Goal: Find specific page/section: Find specific page/section

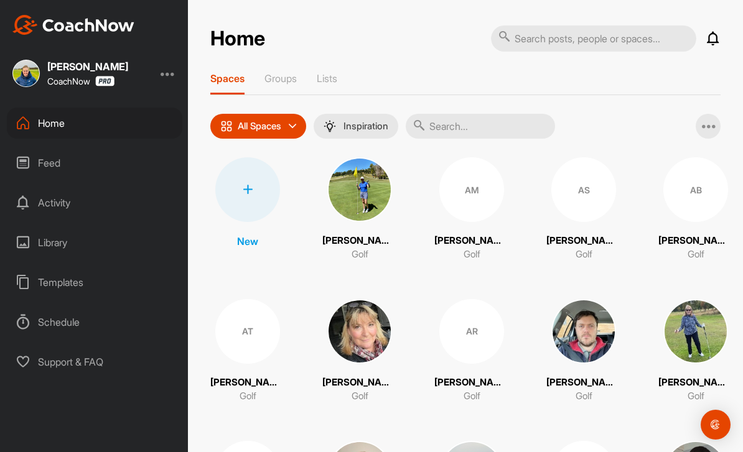
click at [477, 134] on input "text" at bounding box center [480, 126] width 149 height 25
type input "[PERSON_NAME]"
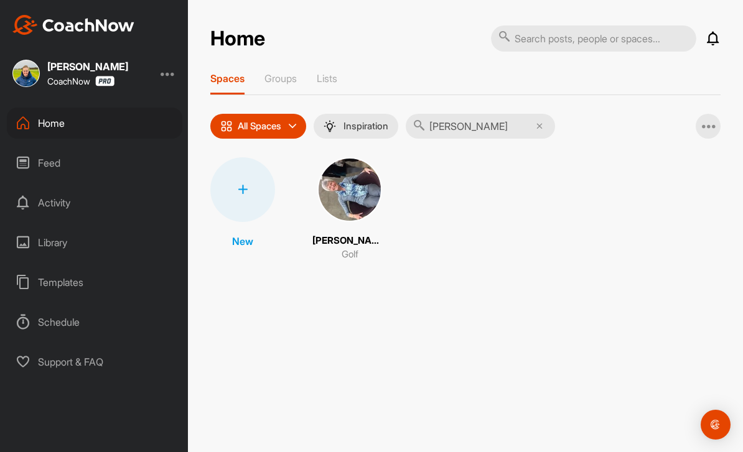
click at [365, 200] on img at bounding box center [349, 189] width 65 height 65
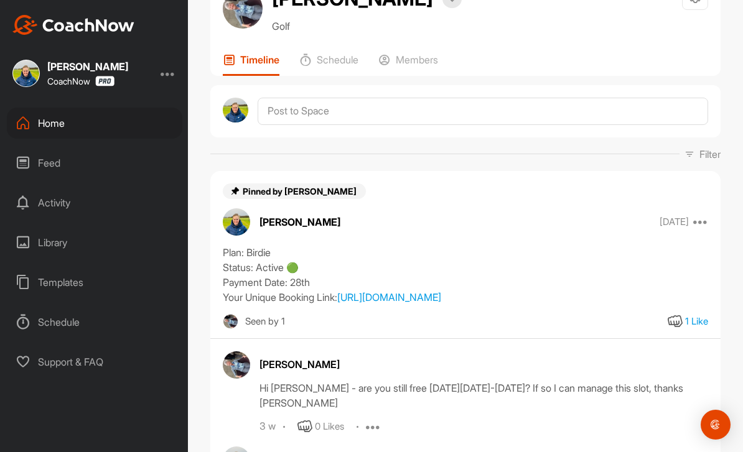
scroll to position [49, 0]
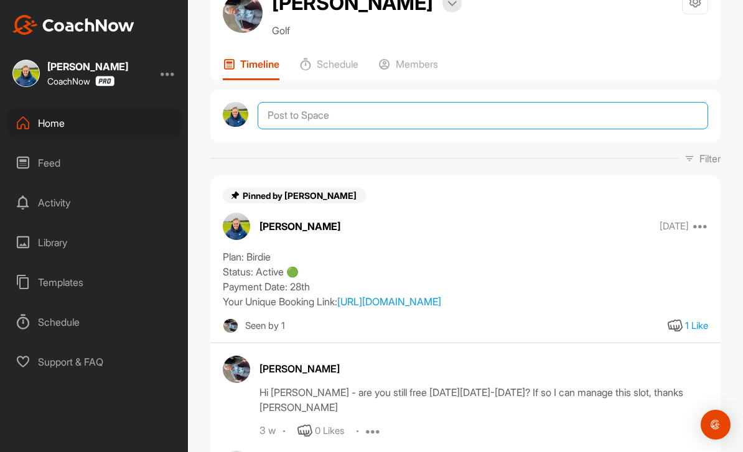
click at [509, 113] on textarea at bounding box center [483, 115] width 450 height 27
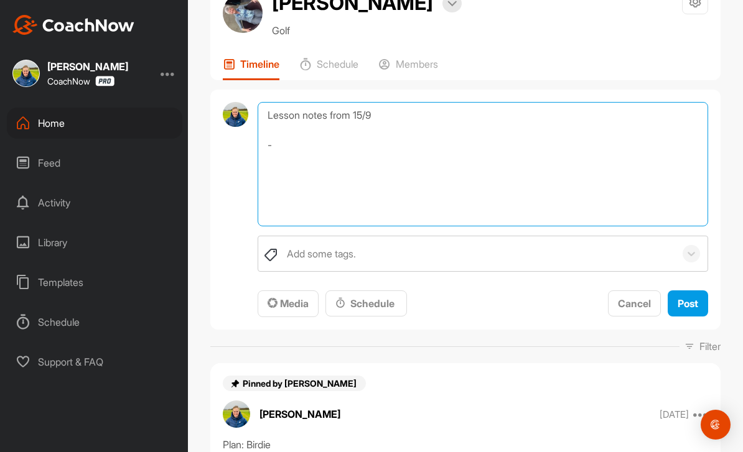
type textarea "Lesson notes from 15/9 -"
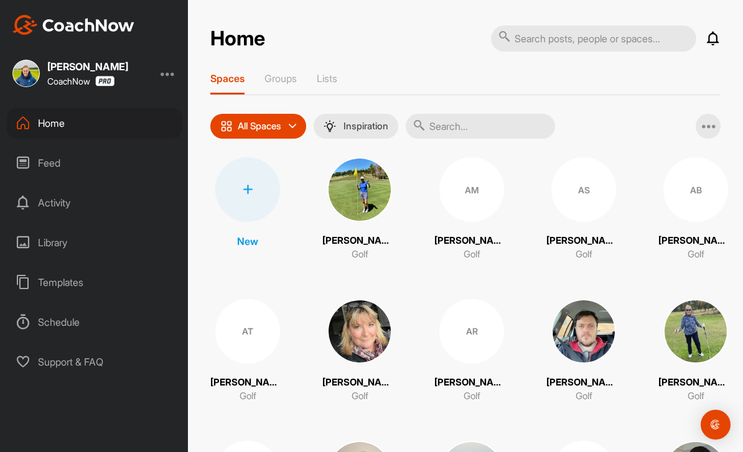
click at [475, 136] on input "text" at bounding box center [480, 126] width 149 height 25
click at [592, 334] on img at bounding box center [583, 331] width 65 height 65
click at [480, 129] on input "text" at bounding box center [480, 126] width 149 height 25
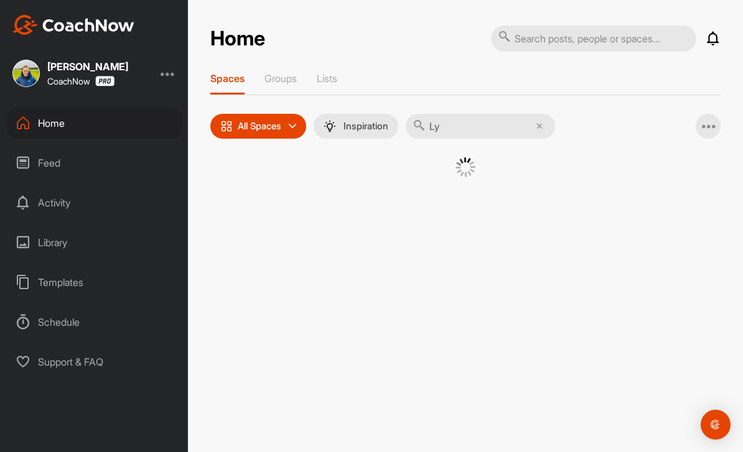
type input "Lyn"
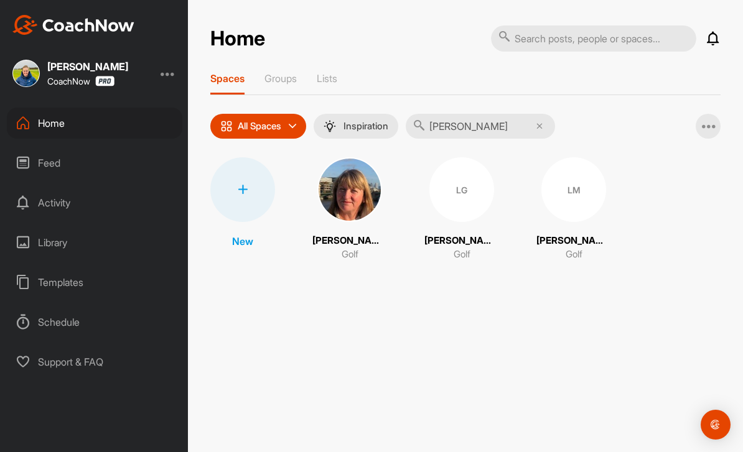
click at [569, 202] on div "LM" at bounding box center [573, 189] width 65 height 65
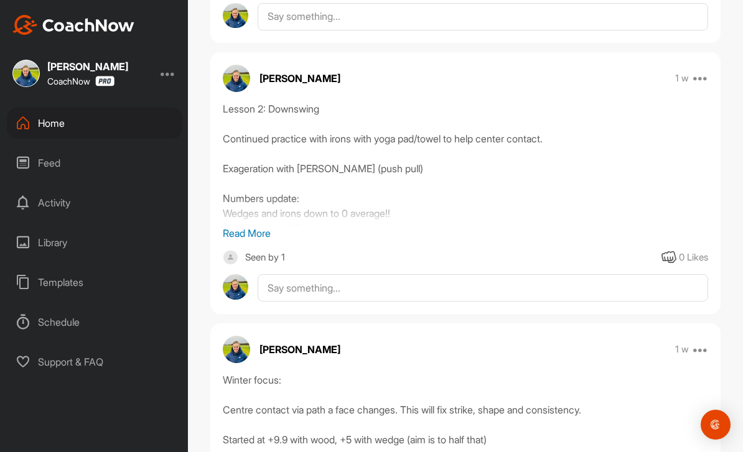
scroll to position [998, 0]
click at [257, 240] on p "Read More" at bounding box center [465, 232] width 485 height 15
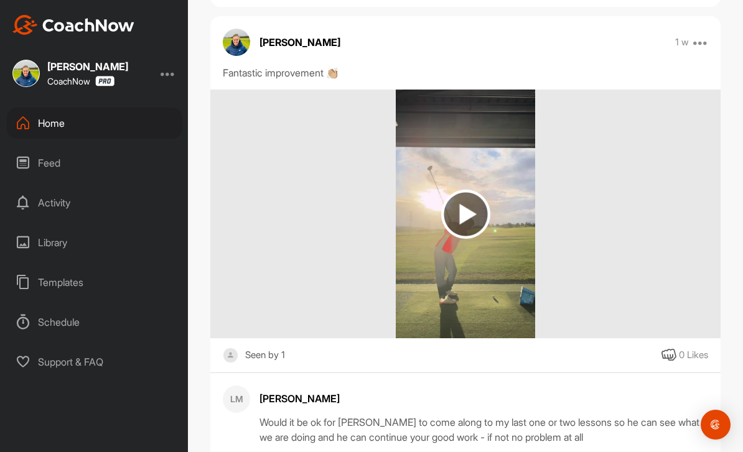
scroll to position [414, 0]
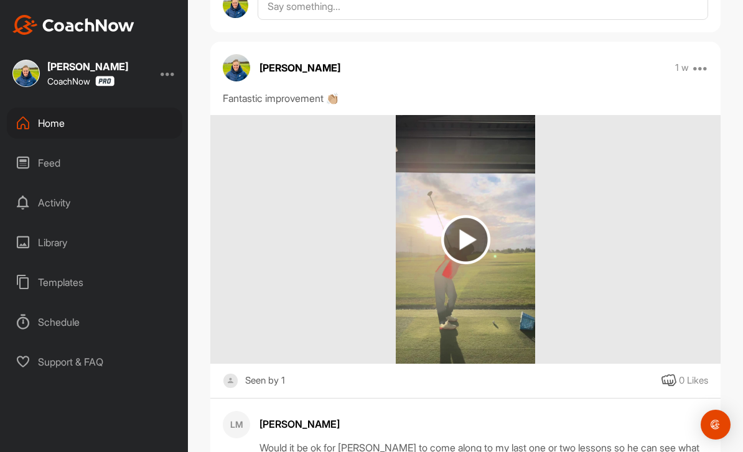
click at [472, 360] on img at bounding box center [466, 239] width 140 height 249
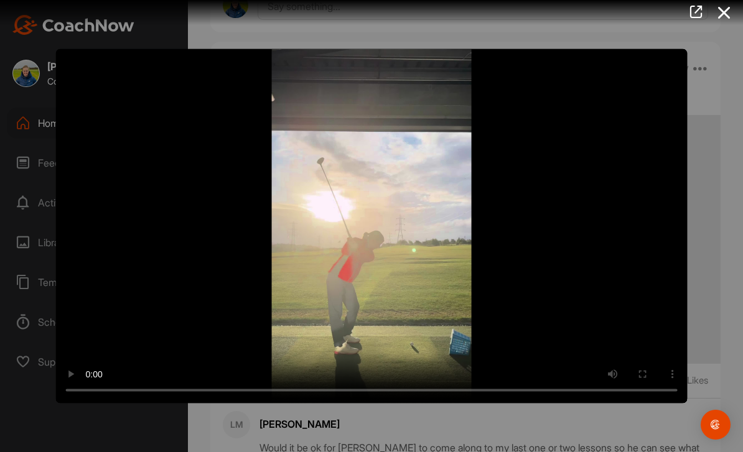
click at [376, 218] on video "Video Player" at bounding box center [371, 226] width 631 height 355
click at [718, 272] on div at bounding box center [371, 226] width 743 height 452
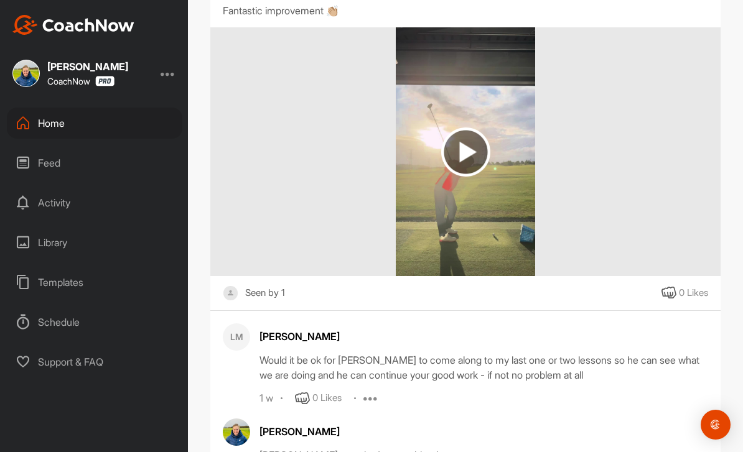
scroll to position [410, 0]
